Goal: Contribute content: Add original content to the website for others to see

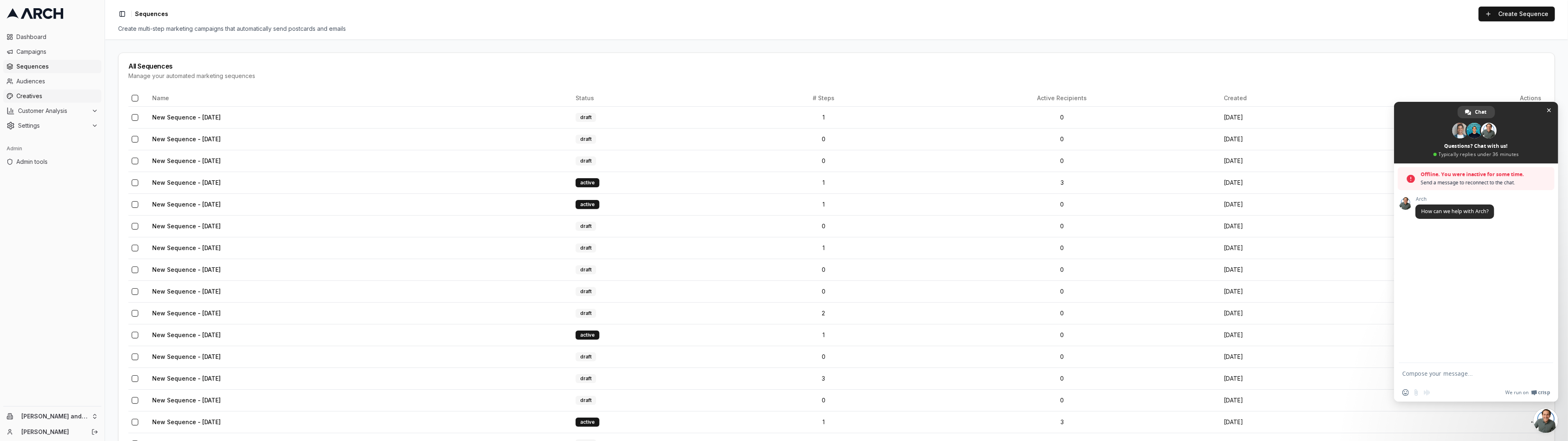
click at [36, 98] on span "Creatives" at bounding box center [57, 96] width 82 height 8
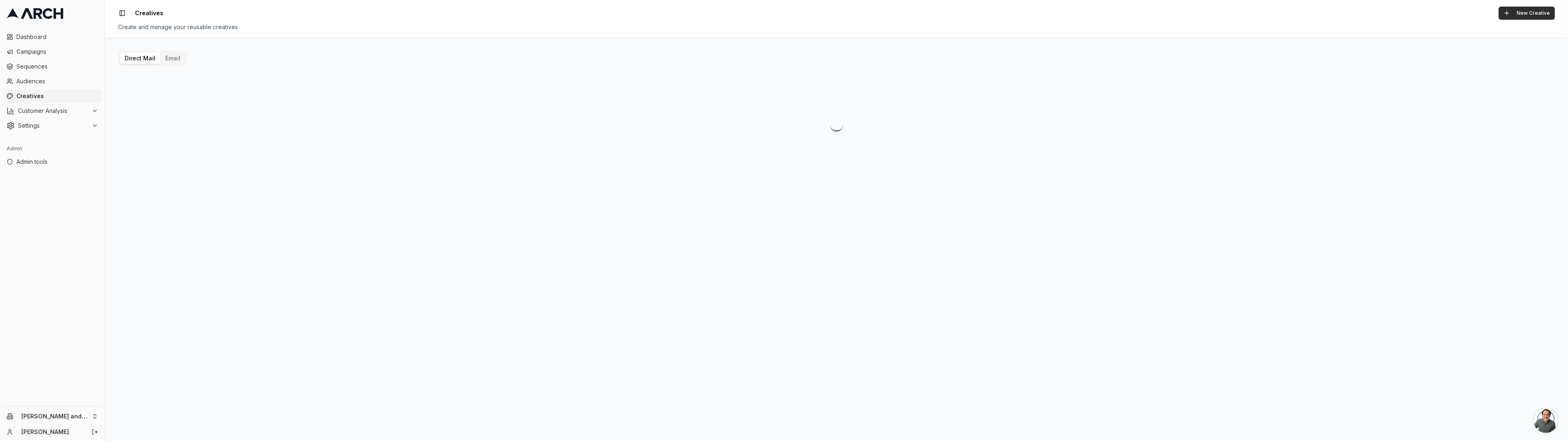
click at [1522, 13] on button "New Creative" at bounding box center [1527, 13] width 56 height 13
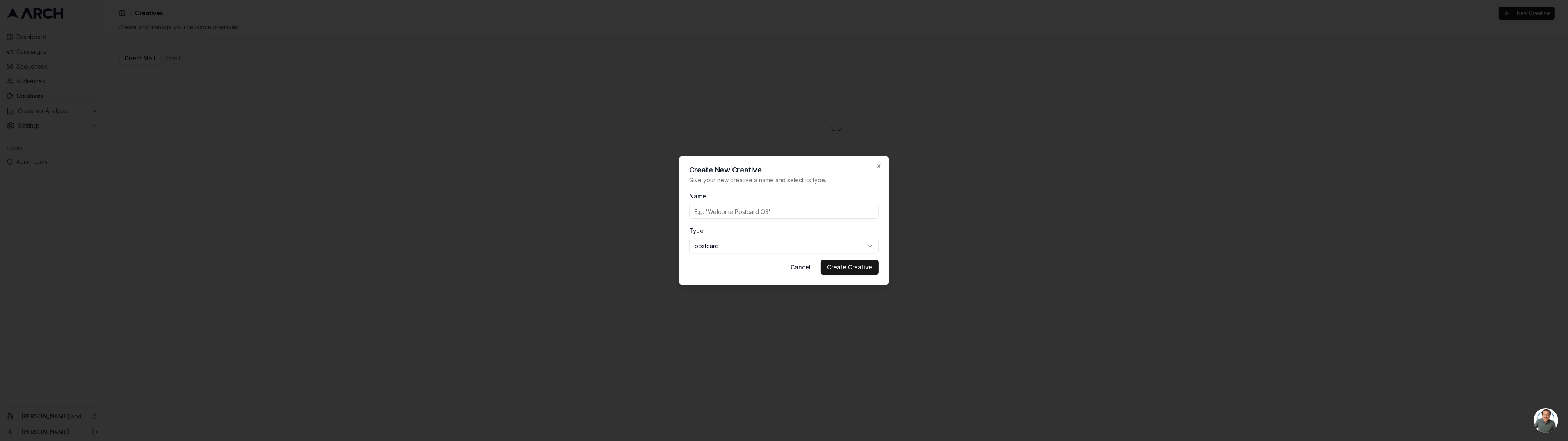
click at [741, 249] on body "Dashboard Campaigns Sequences Audiences Creatives Customer Analysis Settings Ad…" at bounding box center [784, 220] width 1568 height 441
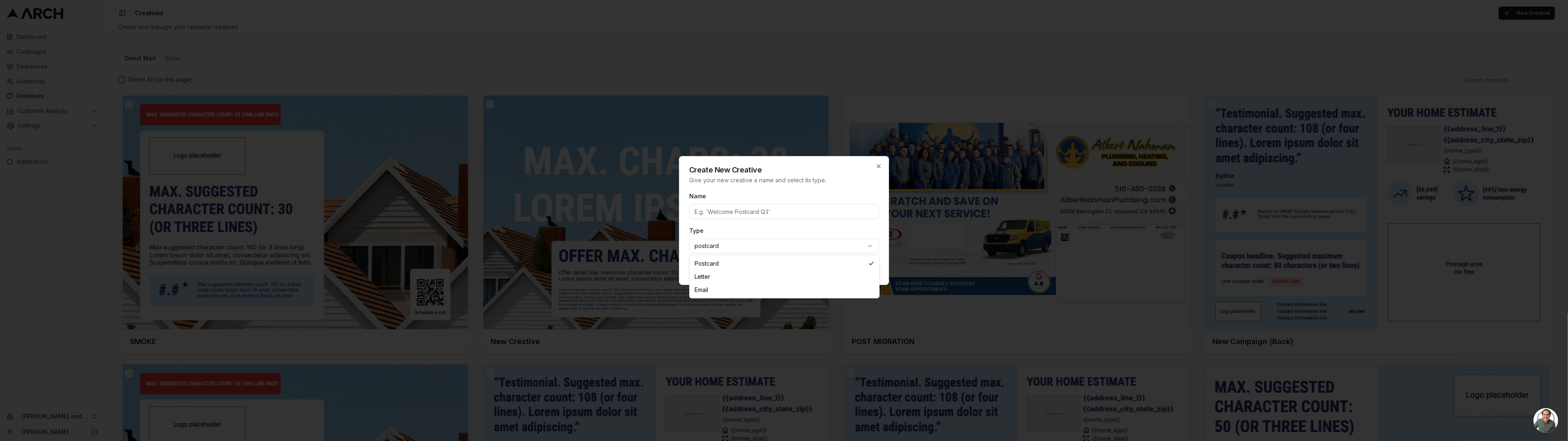
select select "email"
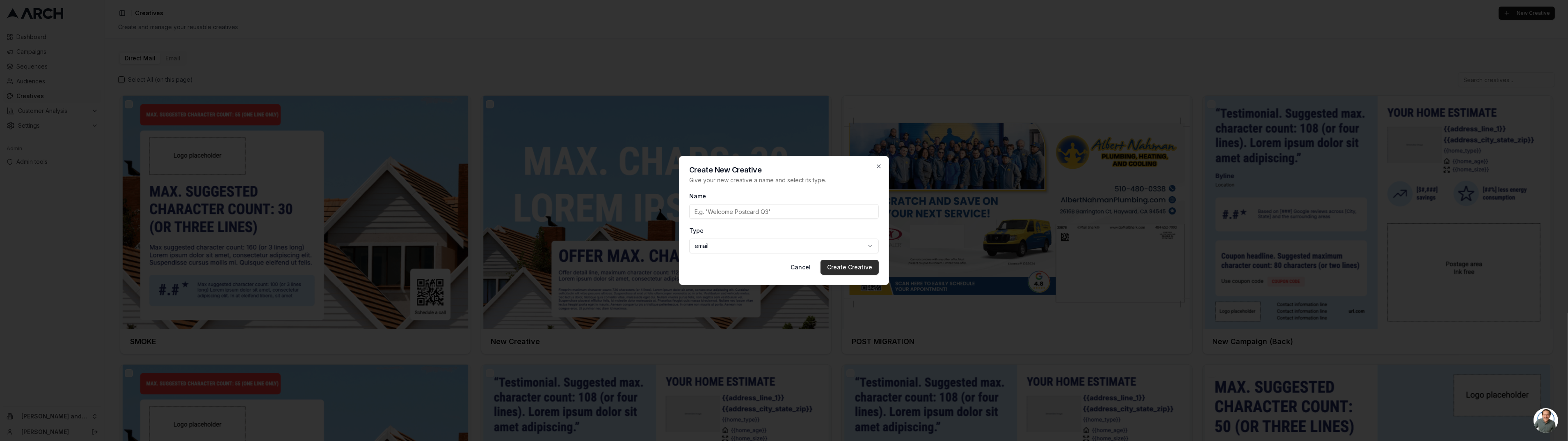
click at [869, 267] on button "Create Creative" at bounding box center [850, 267] width 58 height 15
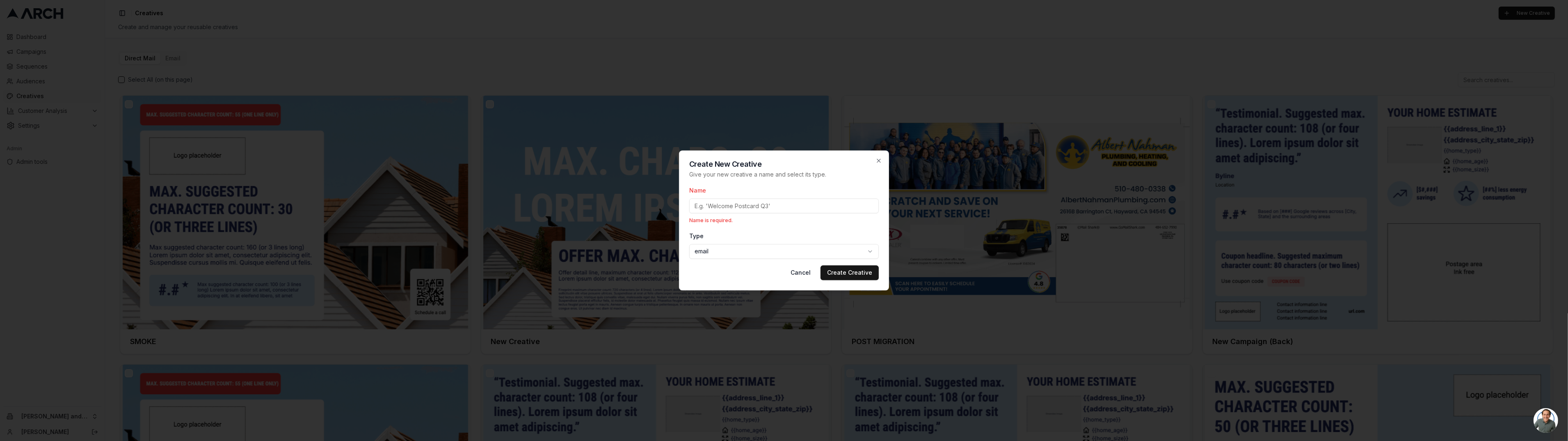
click at [798, 206] on input "Name" at bounding box center [783, 206] width 189 height 15
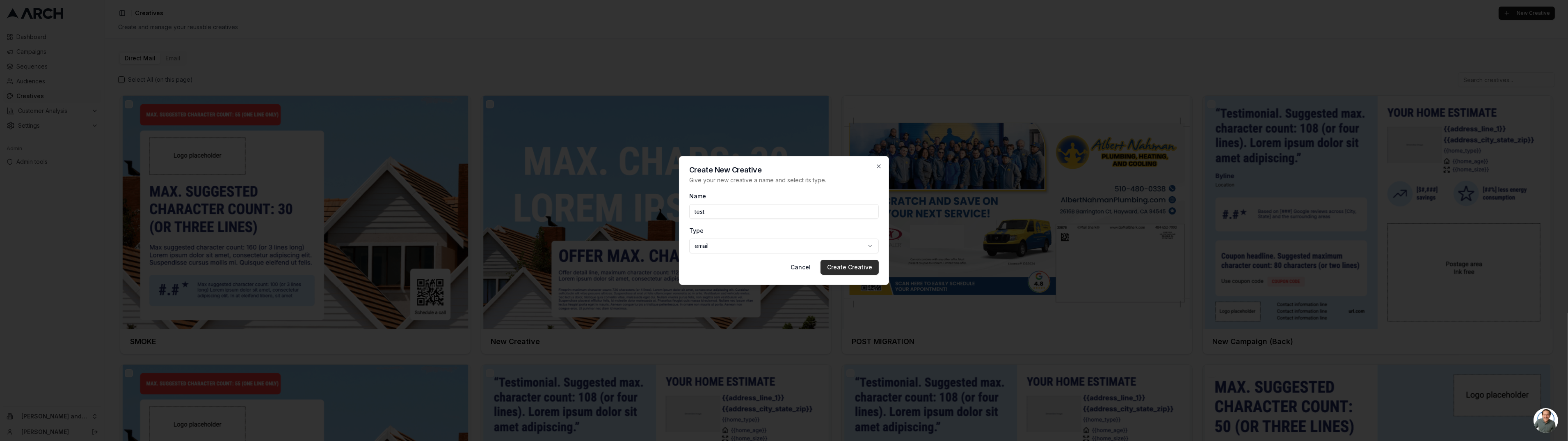
type input "test"
click at [844, 269] on button "Create Creative" at bounding box center [850, 267] width 58 height 15
